Goal: Information Seeking & Learning: Learn about a topic

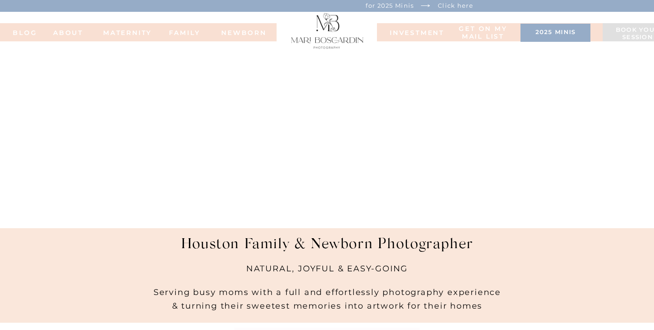
click at [188, 35] on nav "FAMILy" at bounding box center [184, 32] width 36 height 6
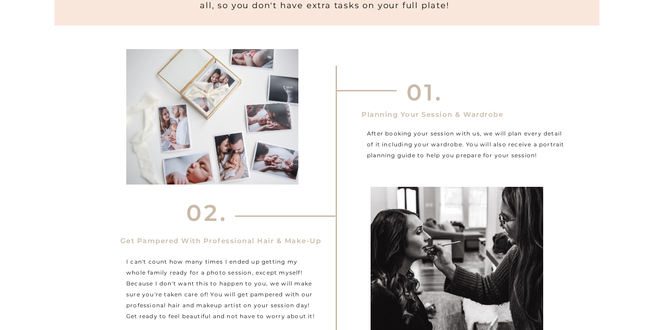
scroll to position [1740, 0]
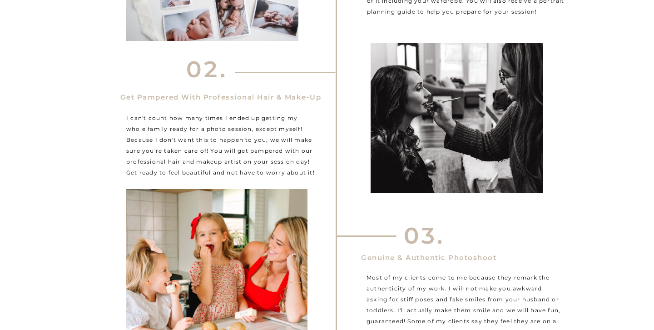
scroll to position [1862, 0]
